Goal: Information Seeking & Learning: Learn about a topic

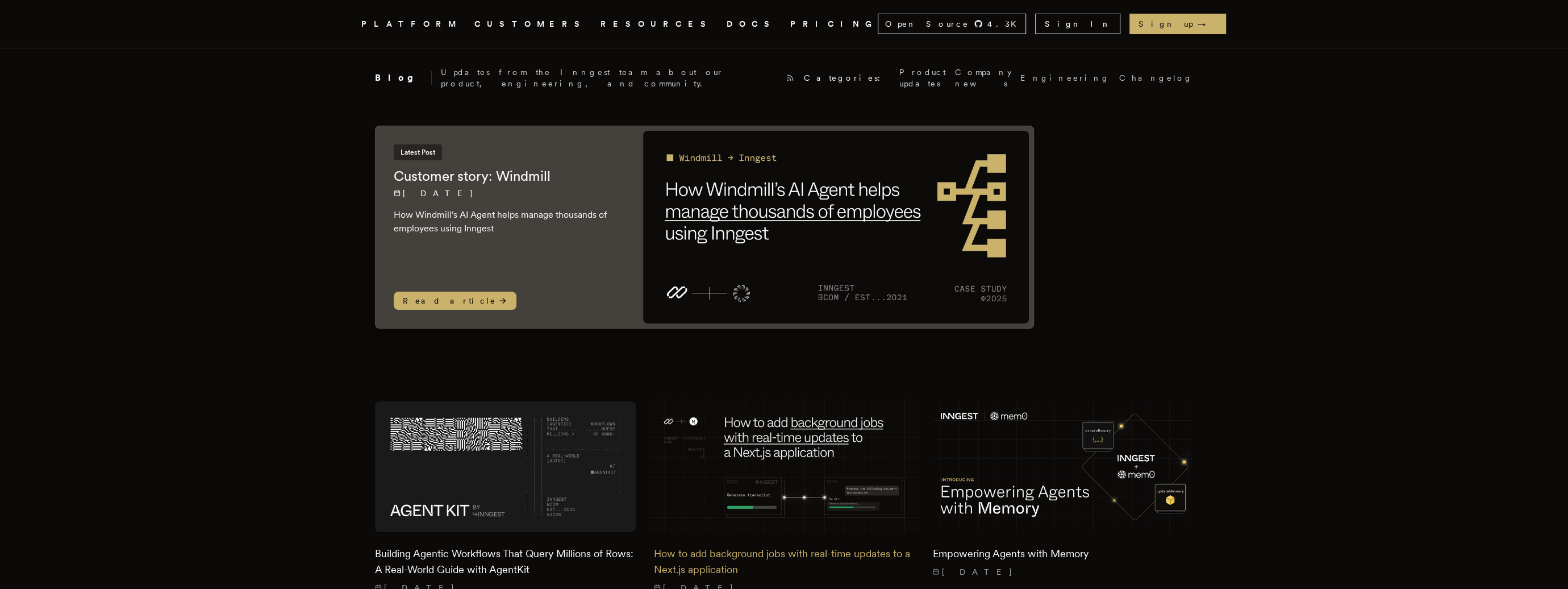
click at [821, 431] on img at bounding box center [784, 467] width 274 height 137
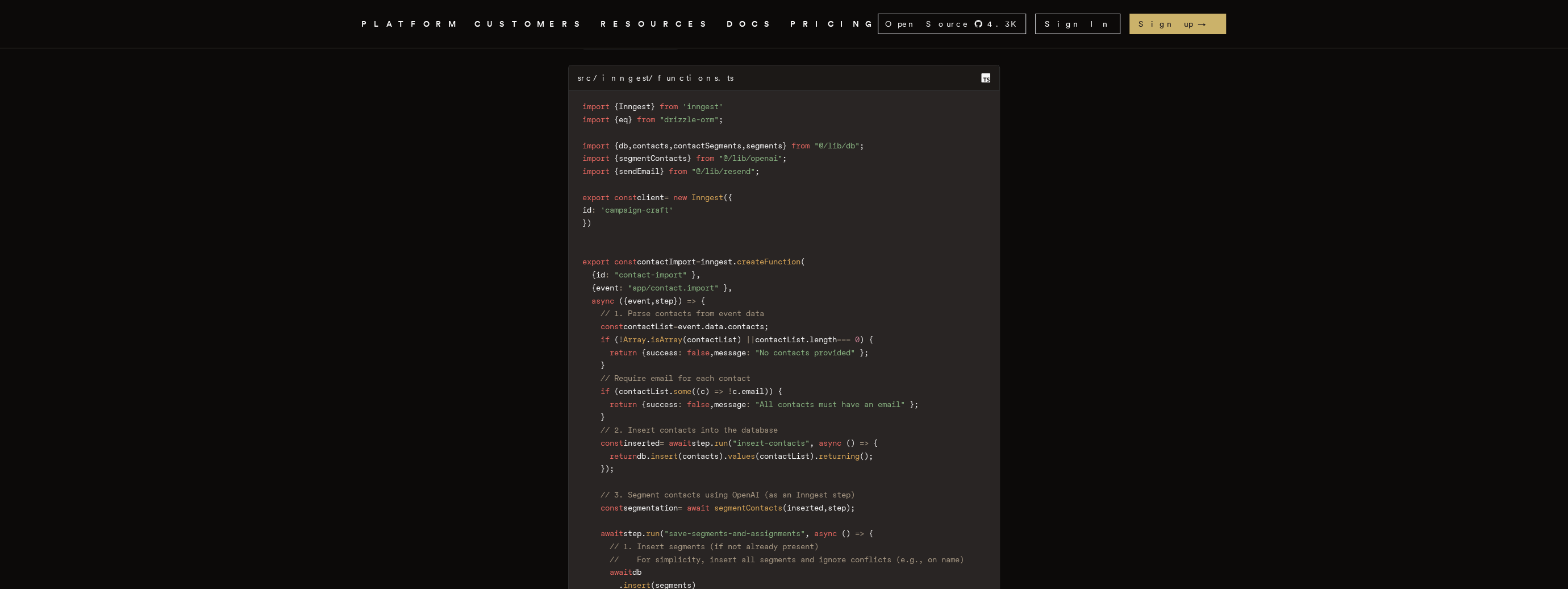
scroll to position [5003, 0]
